Goal: Task Accomplishment & Management: Complete application form

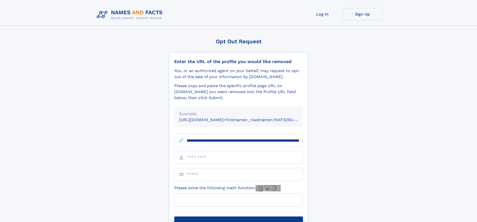
scroll to position [0, 56]
type input "**********"
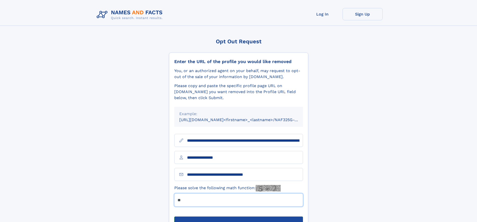
type input "**"
click at [238, 216] on button "Submit Opt Out Request" at bounding box center [238, 224] width 129 height 16
